Goal: Transaction & Acquisition: Register for event/course

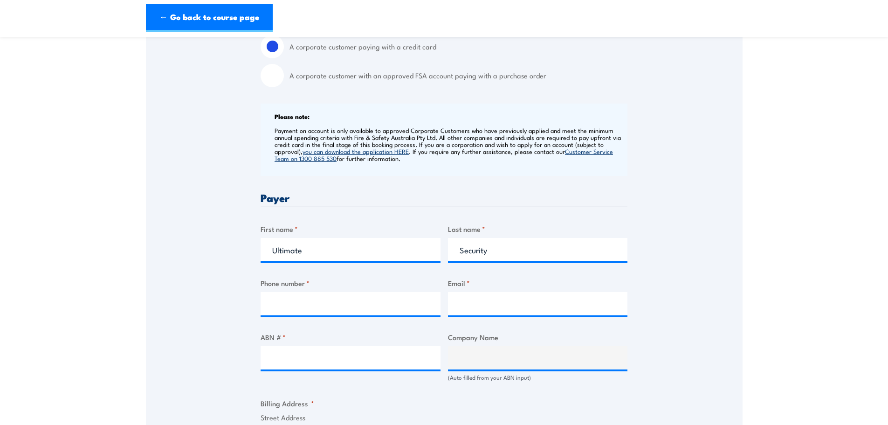
scroll to position [233, 0]
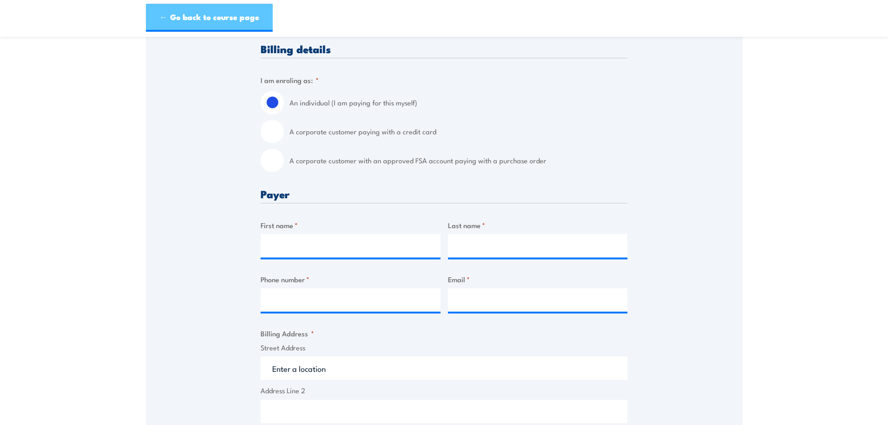
click at [234, 4] on link "← Go back to course page" at bounding box center [209, 18] width 127 height 28
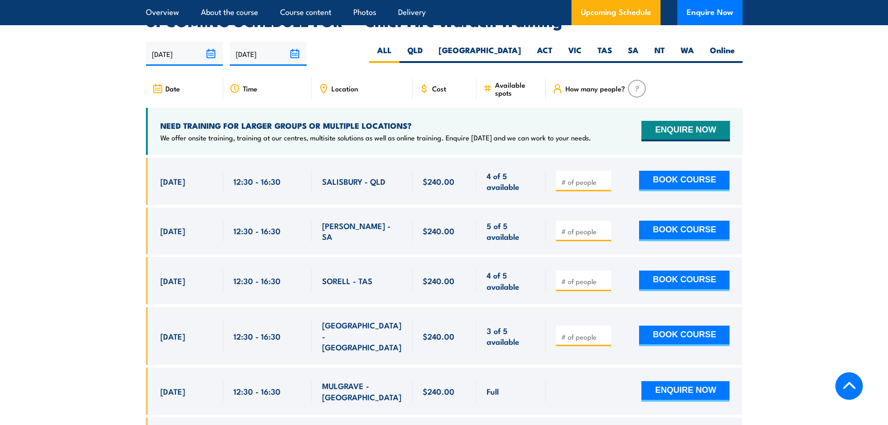
click at [601, 331] on span at bounding box center [583, 336] width 48 height 11
click at [595, 332] on input "number" at bounding box center [584, 336] width 47 height 9
type input "1"
click at [601, 332] on input "1" at bounding box center [584, 336] width 47 height 9
click at [699, 325] on button "BOOK COURSE" at bounding box center [684, 335] width 90 height 21
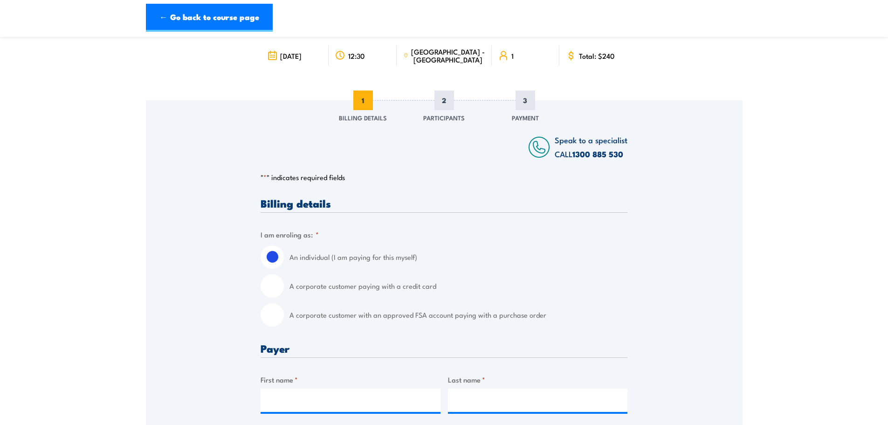
scroll to position [233, 0]
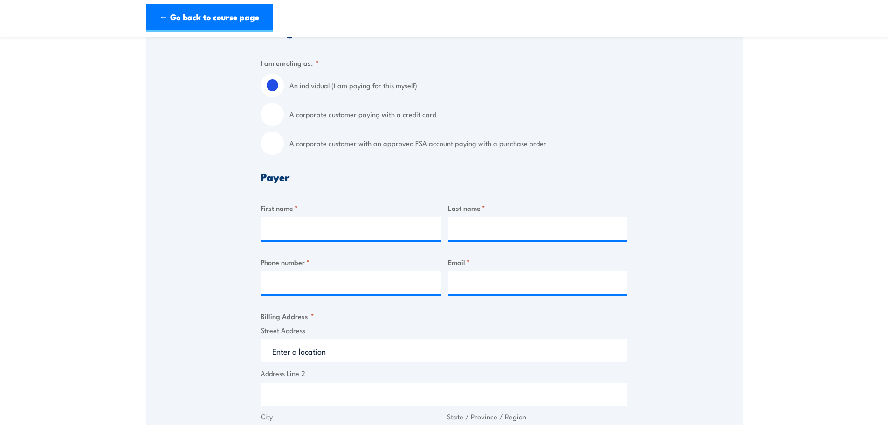
click at [281, 119] on input "A corporate customer paying with a credit card" at bounding box center [272, 114] width 23 height 23
radio input "true"
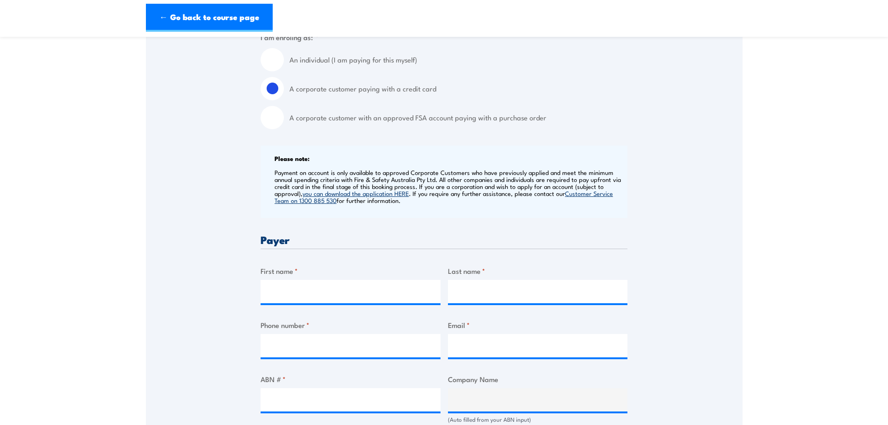
scroll to position [280, 0]
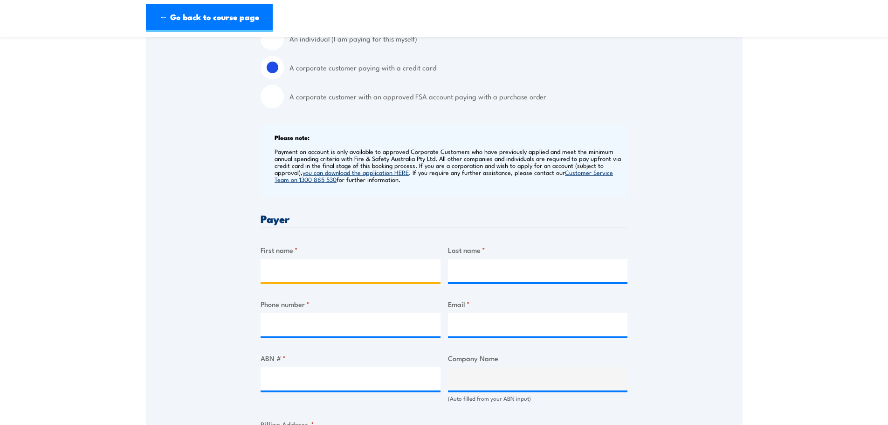
click at [302, 270] on input "First name *" at bounding box center [351, 270] width 180 height 23
type input "Ultimate"
click at [484, 282] on div at bounding box center [538, 270] width 180 height 23
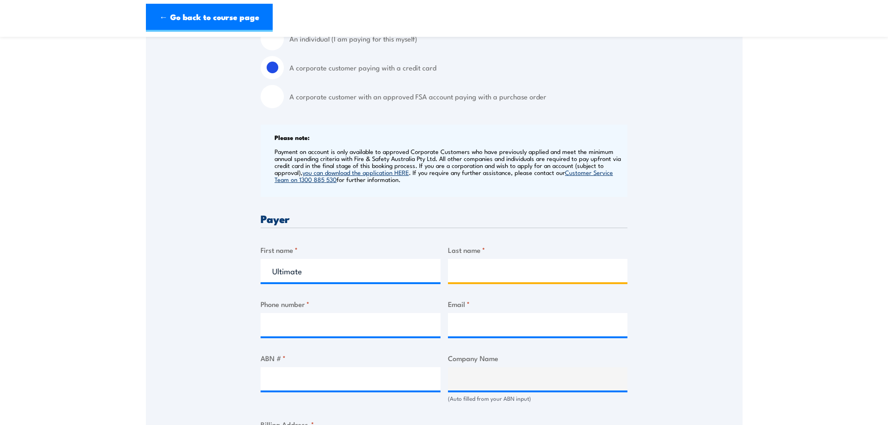
click at [487, 271] on input "Last name *" at bounding box center [538, 270] width 180 height 23
type input "Security"
click at [325, 331] on input "Phone number *" at bounding box center [351, 324] width 180 height 23
click at [282, 324] on input "Phone number *" at bounding box center [351, 324] width 180 height 23
paste input "(0) 411 510 662"
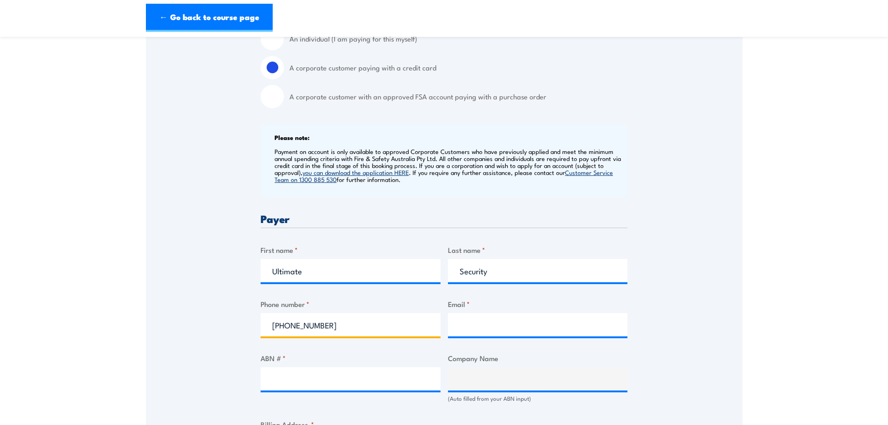
click at [286, 326] on input "(0) 411 510 662" at bounding box center [351, 324] width 180 height 23
type input "0411 510 662"
click at [471, 320] on input "Email *" at bounding box center [538, 324] width 180 height 23
type input "h"
type input "a"
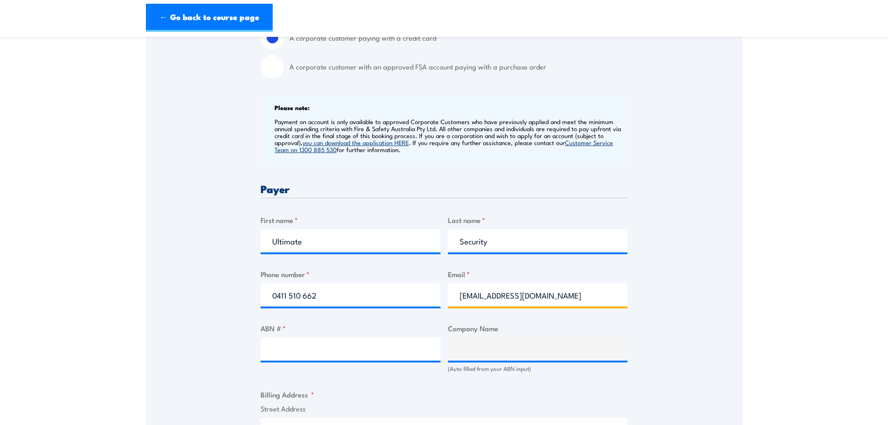
scroll to position [420, 0]
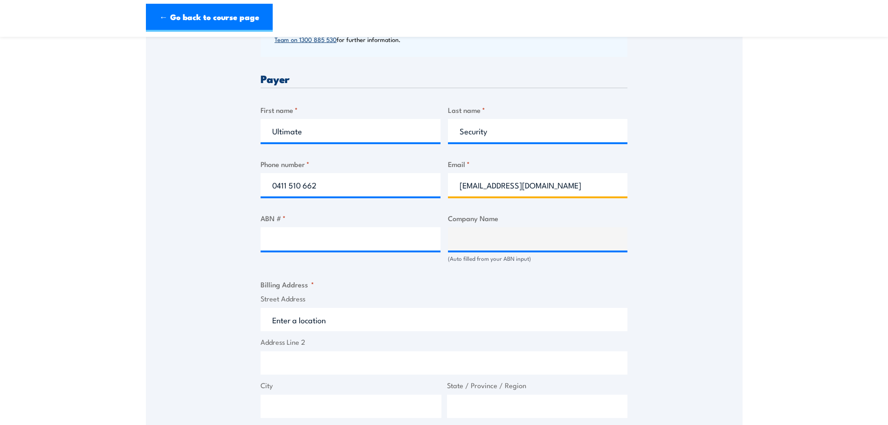
type input "hr@ultimatesecurity.com.au"
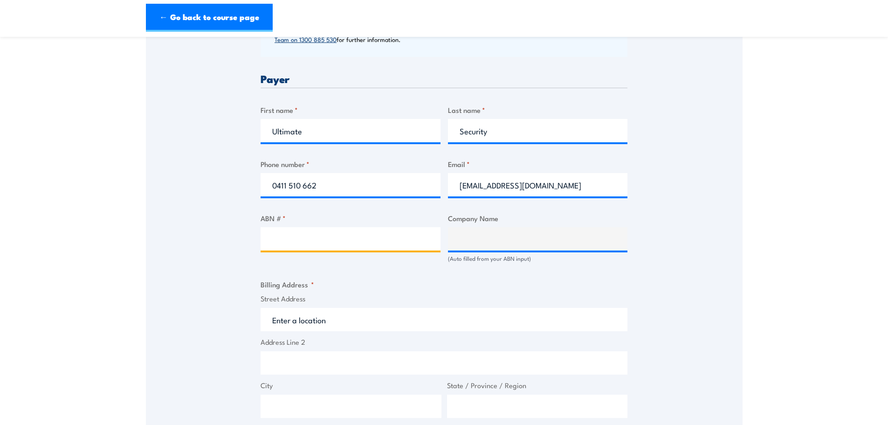
click at [351, 228] on input "ABN # *" at bounding box center [351, 238] width 180 height 23
click at [707, 332] on div "Speak to a specialist CALL 1300 885 530 CALL 1300 885 530 " * " indicates requi…" at bounding box center [444, 244] width 597 height 1005
click at [345, 236] on input "ABN # *" at bounding box center [351, 238] width 180 height 23
type input "72168832013"
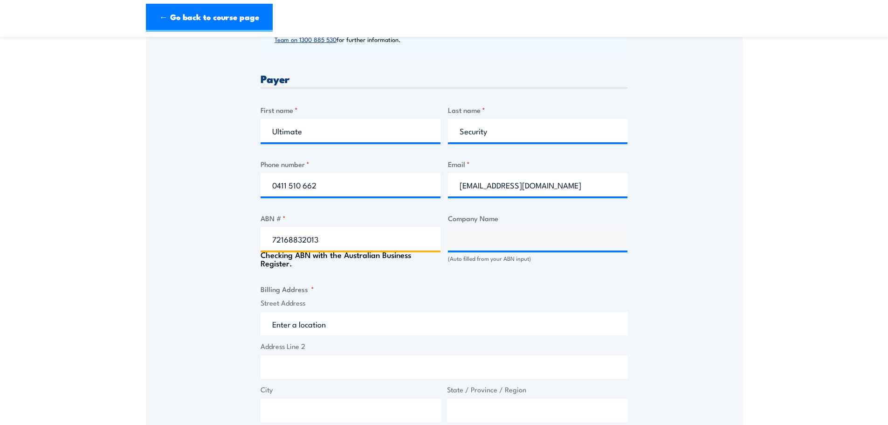
type input "ULTIMATE SECURITY AUSTRALIA PTY LTD"
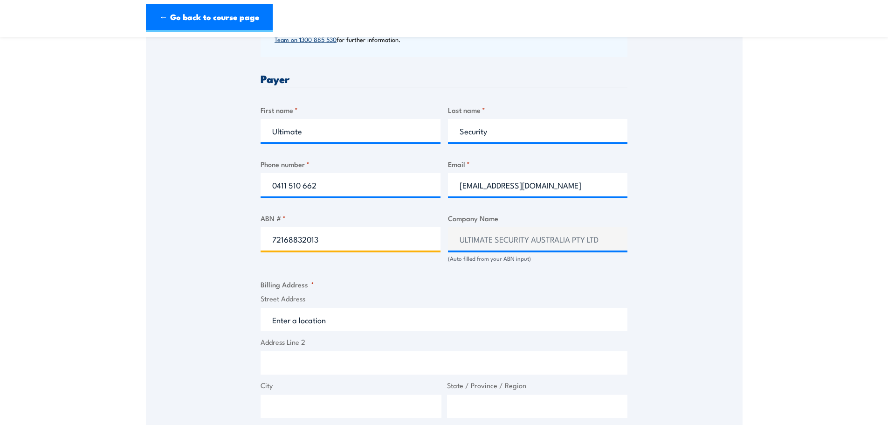
scroll to position [559, 0]
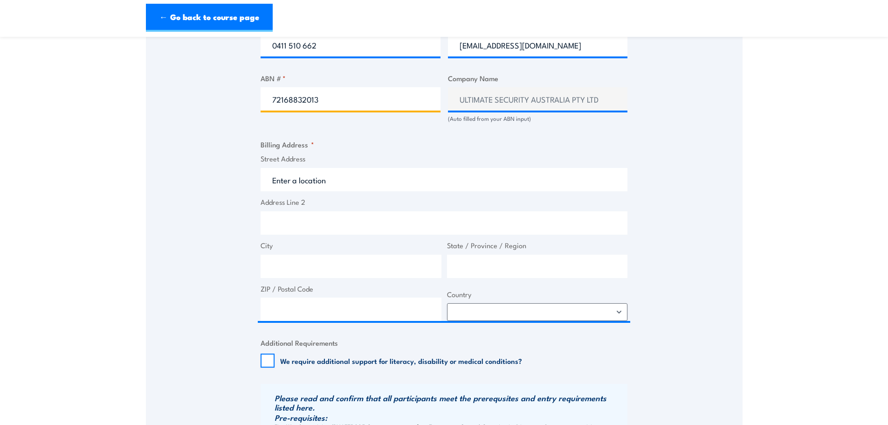
type input "72168832013"
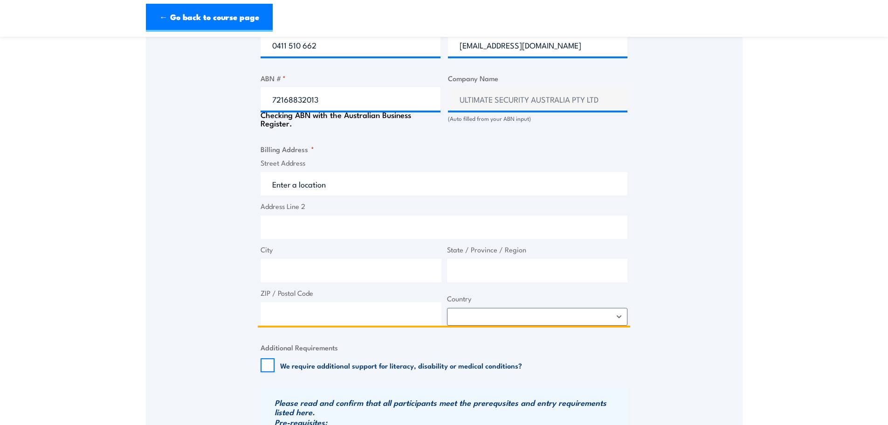
click at [379, 184] on input "Street Address" at bounding box center [444, 183] width 367 height 23
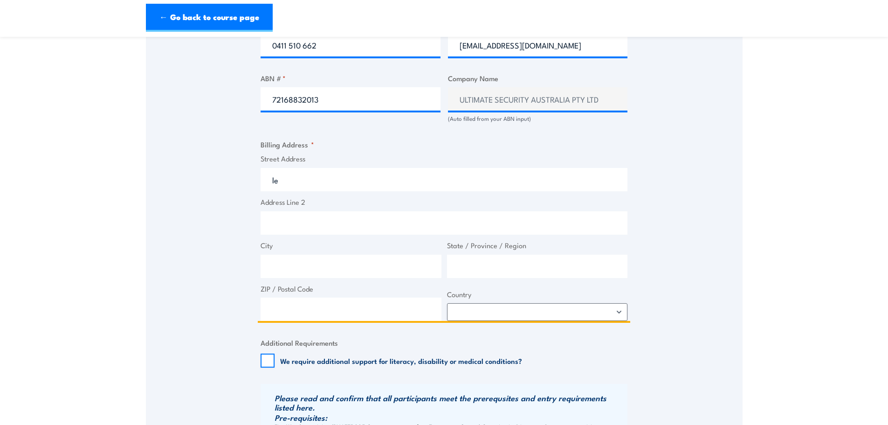
type input "l"
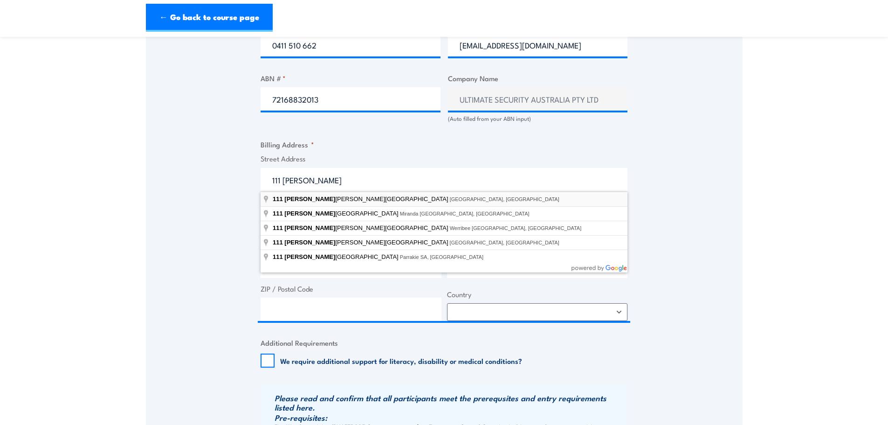
type input "111 Parramatta Road, Concord NSW, Australia"
type input "111 Parramatta Rd"
type input "Concord"
type input "New South Wales"
type input "2137"
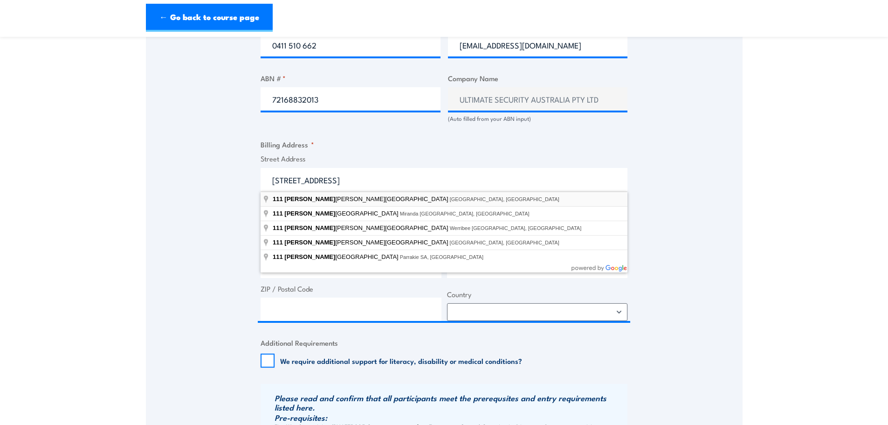
select select "Australia"
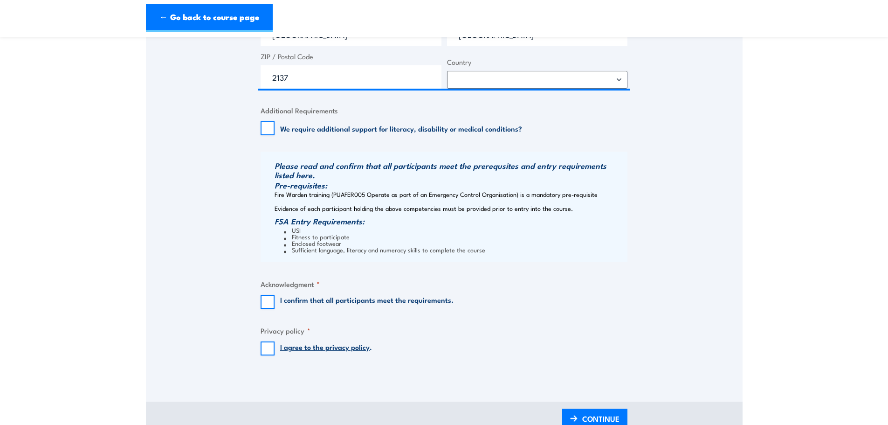
scroll to position [793, 0]
click at [265, 301] on input "I confirm that all participants meet the requirements." at bounding box center [268, 301] width 14 height 14
checkbox input "true"
click at [267, 349] on input "I agree to the privacy policy ." at bounding box center [268, 347] width 14 height 14
checkbox input "true"
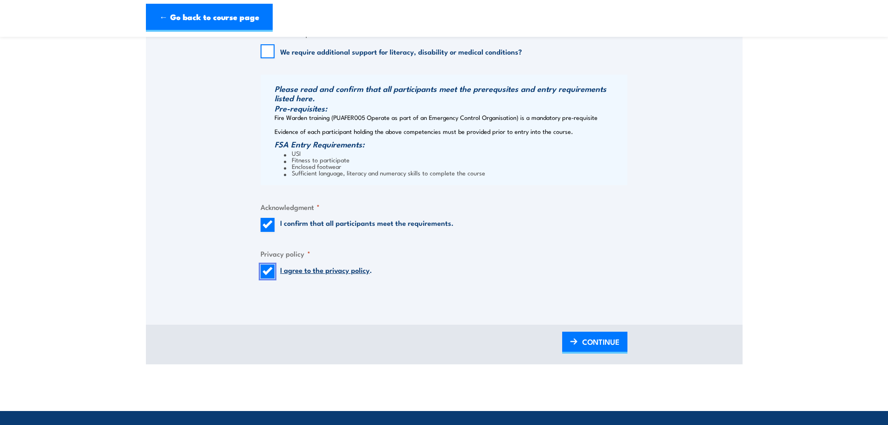
scroll to position [932, 0]
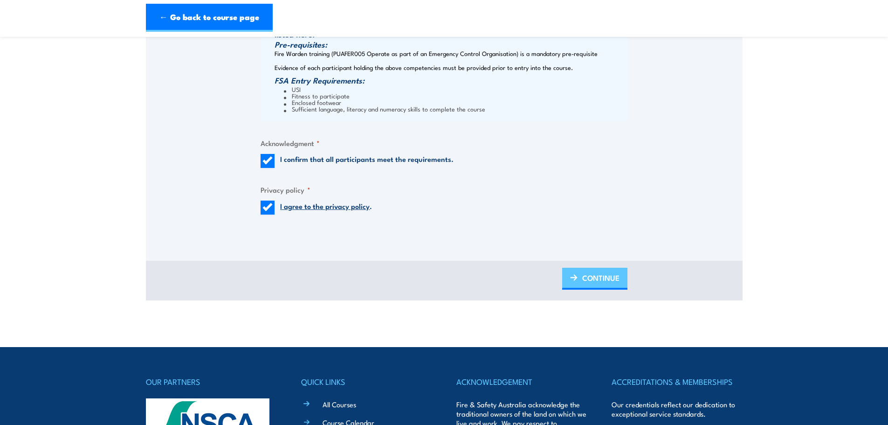
click at [600, 275] on span "CONTINUE" at bounding box center [600, 277] width 37 height 25
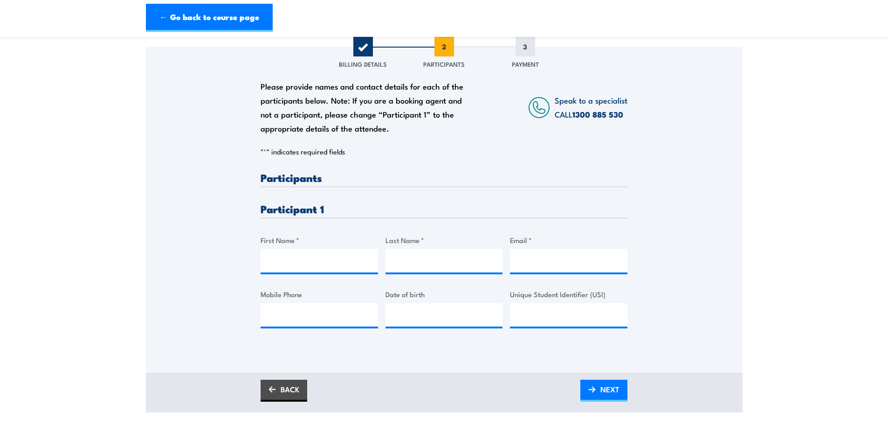
scroll to position [140, 0]
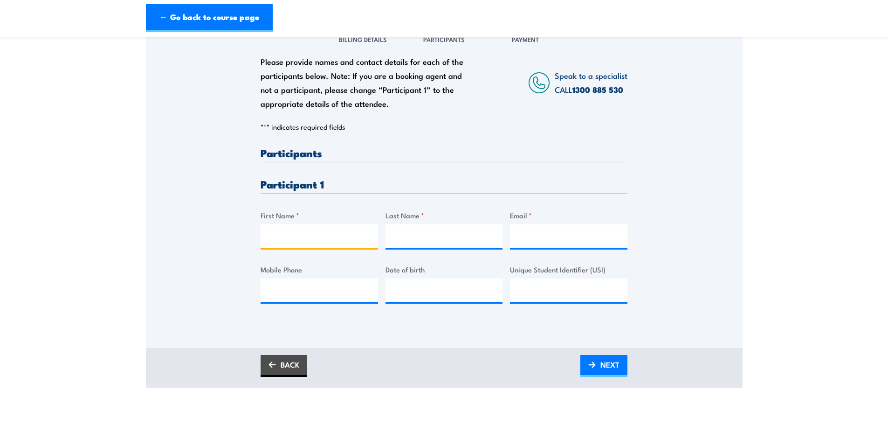
click at [300, 231] on input "First Name *" at bounding box center [319, 235] width 117 height 23
type input "William"
click at [396, 235] on input "Last Name *" at bounding box center [444, 235] width 117 height 23
type input "Nguyen"
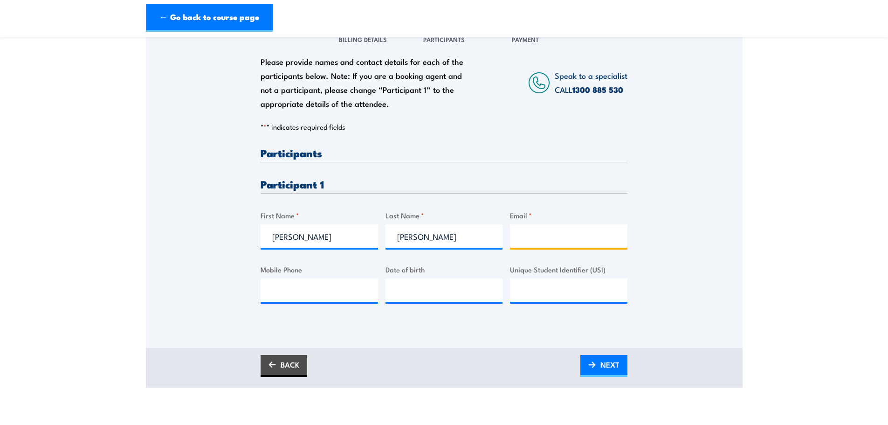
click at [563, 237] on input "Email *" at bounding box center [568, 235] width 117 height 23
type input "william.nguyen@ultimatesecurity.com.au"
click at [343, 285] on input "Mobile Phone" at bounding box center [319, 289] width 117 height 23
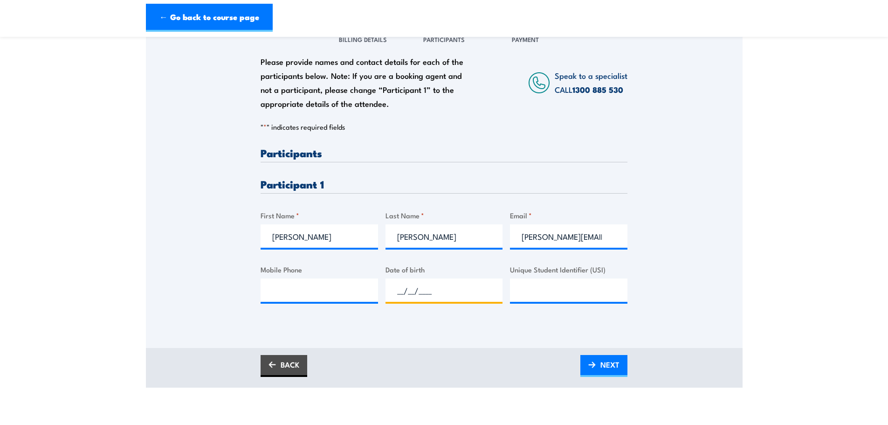
click at [447, 292] on input "__/__/____" at bounding box center [444, 289] width 117 height 23
click at [395, 292] on input "__/__/____" at bounding box center [444, 289] width 117 height 23
click at [414, 290] on input "14/__/____" at bounding box center [444, 289] width 117 height 23
click at [441, 292] on input "14/__/04__" at bounding box center [444, 289] width 117 height 23
click at [414, 290] on input "14/__/04__" at bounding box center [444, 289] width 117 height 23
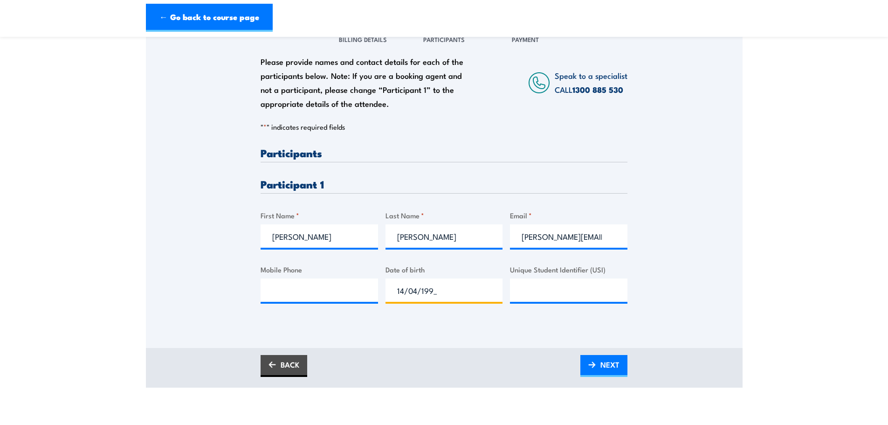
type input "14/04/1996"
click at [431, 335] on div "Please provide names and contact details for each of the participants below. No…" at bounding box center [444, 185] width 597 height 326
click at [550, 288] on input "Unique Student Identifier (USI)" at bounding box center [568, 289] width 117 height 23
drag, startPoint x: 626, startPoint y: 267, endPoint x: 512, endPoint y: 271, distance: 114.3
click at [512, 271] on label "Unique Student Identifier (USI)" at bounding box center [568, 269] width 117 height 11
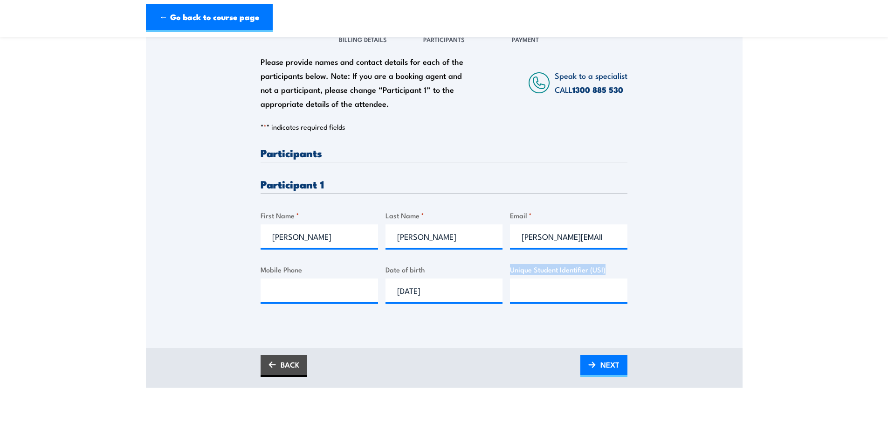
copy label "Unique Student Identifier (USI)"
click at [684, 270] on div "Please provide names and contact details for each of the participants below. No…" at bounding box center [444, 172] width 597 height 300
click at [597, 287] on input "Unique Student Identifier (USI)" at bounding box center [568, 289] width 117 height 23
click at [335, 293] on input "Mobile Phone" at bounding box center [319, 289] width 117 height 23
click at [329, 292] on input "Mobile Phone" at bounding box center [319, 289] width 117 height 23
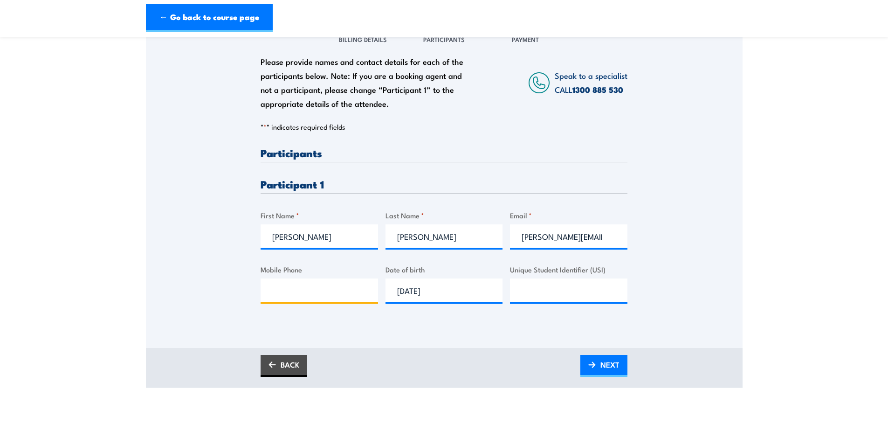
paste input "0402186410"
type input "0402186410"
click at [377, 342] on div "Please provide names and contact details for each of the participants below. No…" at bounding box center [444, 185] width 597 height 326
click at [604, 360] on span "NEXT" at bounding box center [609, 364] width 19 height 25
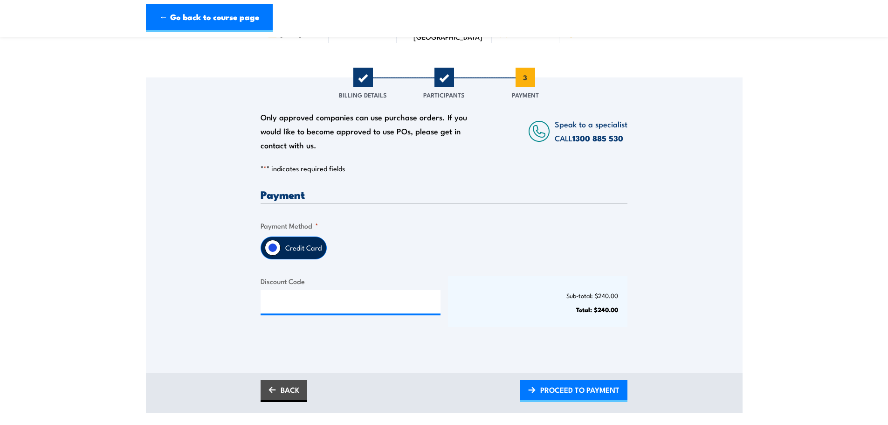
scroll to position [93, 0]
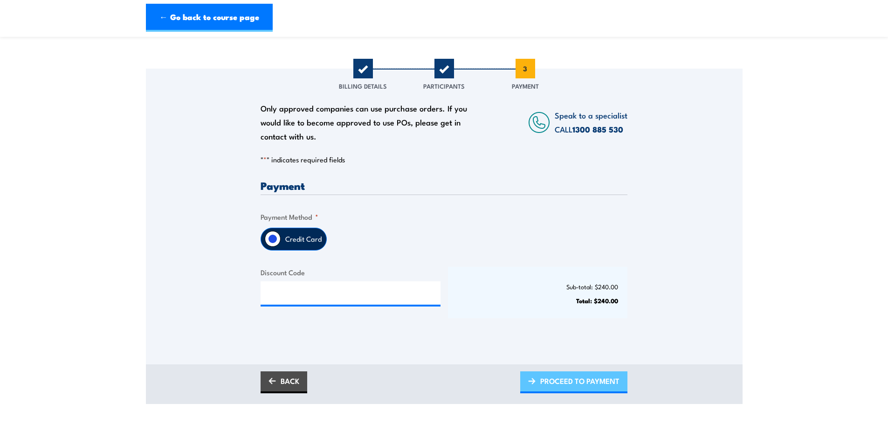
click at [599, 374] on span "PROCEED TO PAYMENT" at bounding box center [579, 380] width 79 height 25
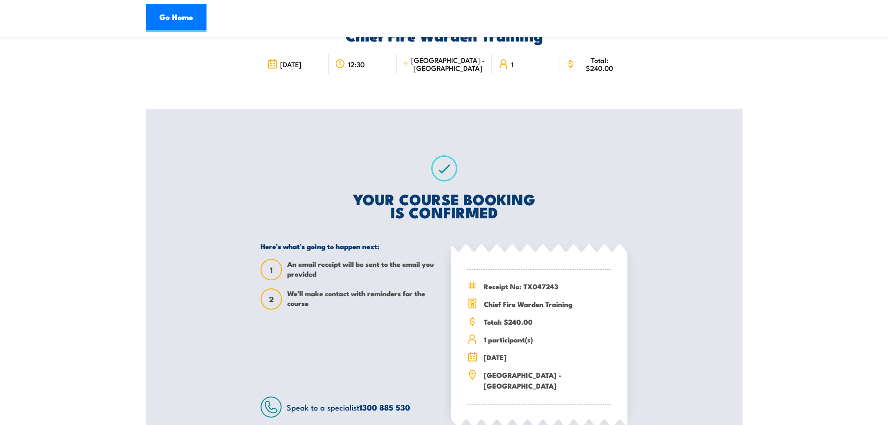
scroll to position [186, 0]
